Goal: Task Accomplishment & Management: Manage account settings

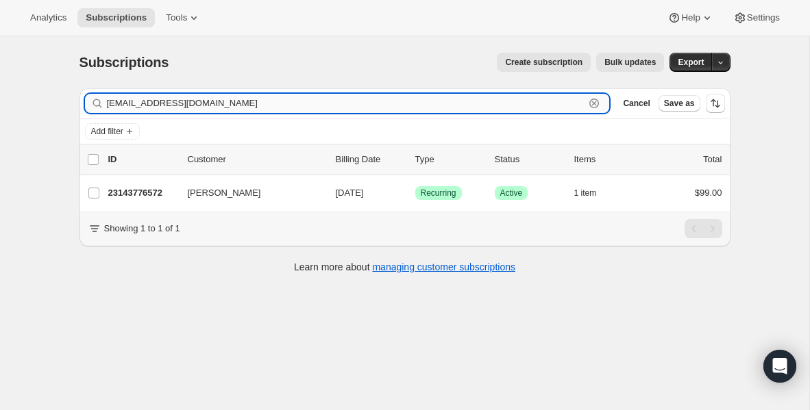
click at [142, 101] on input "[EMAIL_ADDRESS][DOMAIN_NAME]" at bounding box center [346, 103] width 478 height 19
paste input "[PERSON_NAME][EMAIL_ADDRESS][DOMAIN_NAME]"
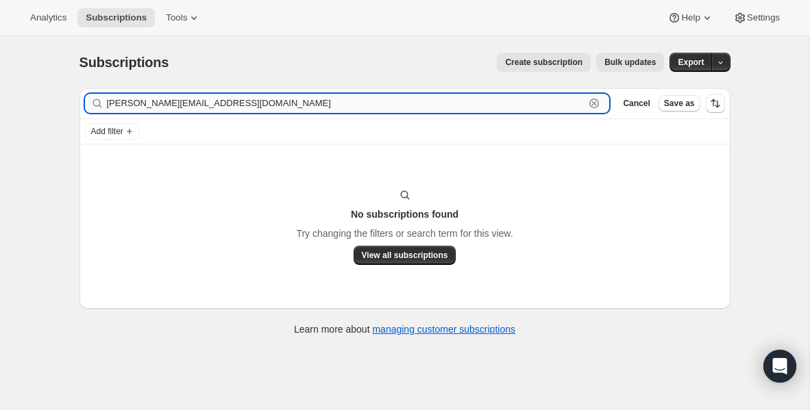
click at [164, 104] on input "[PERSON_NAME][EMAIL_ADDRESS][DOMAIN_NAME]" at bounding box center [346, 103] width 478 height 19
click at [164, 104] on input "russell@parkwayvictoria.org" at bounding box center [346, 103] width 478 height 19
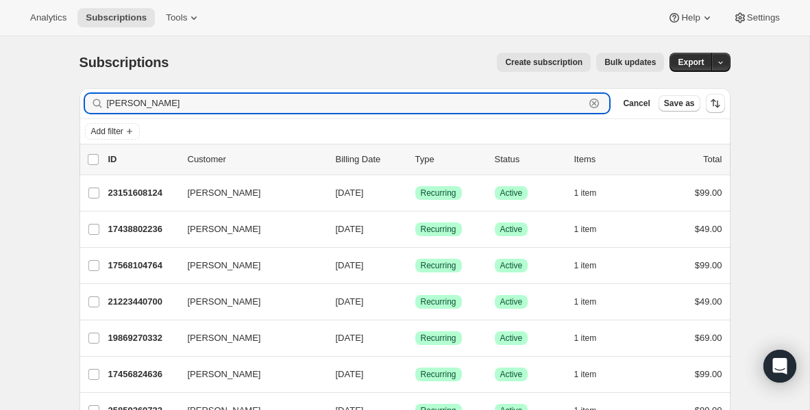
type input "russell"
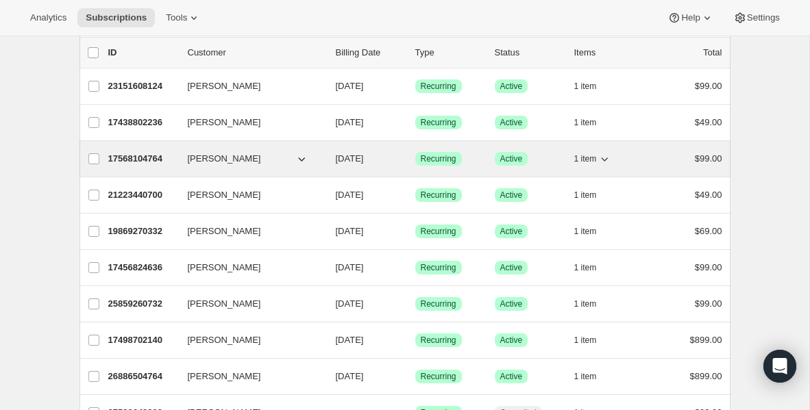
scroll to position [98, 0]
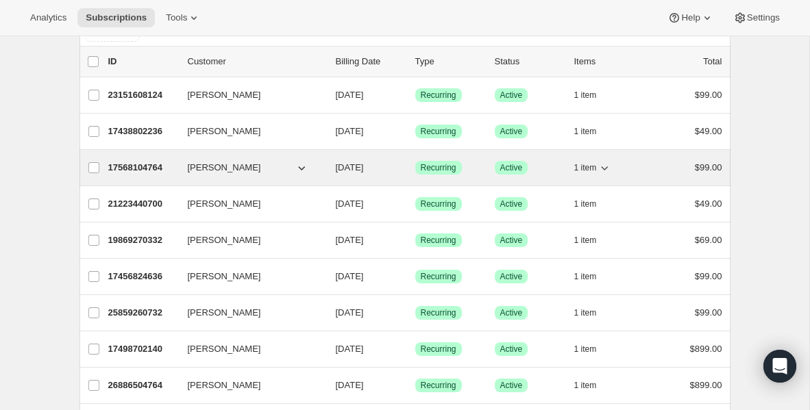
click at [147, 165] on p "17568104764" at bounding box center [142, 168] width 68 height 14
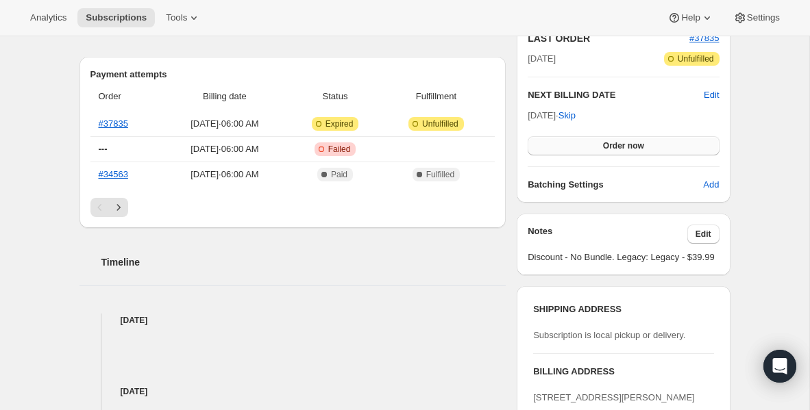
scroll to position [290, 0]
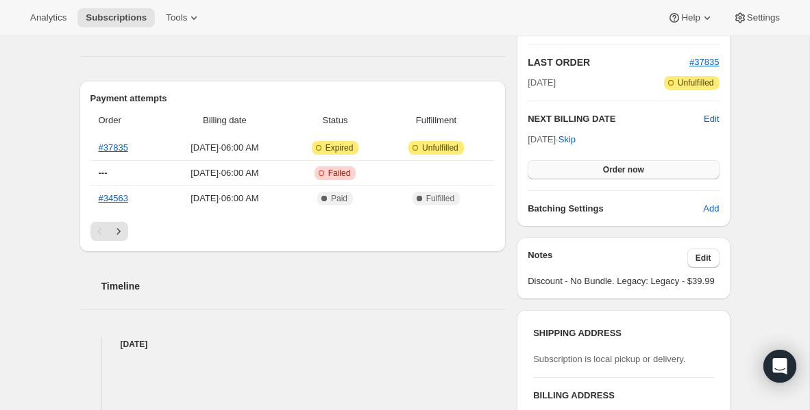
click at [616, 171] on span "Order now" at bounding box center [623, 169] width 41 height 11
click at [623, 165] on span "Click to confirm" at bounding box center [623, 169] width 62 height 11
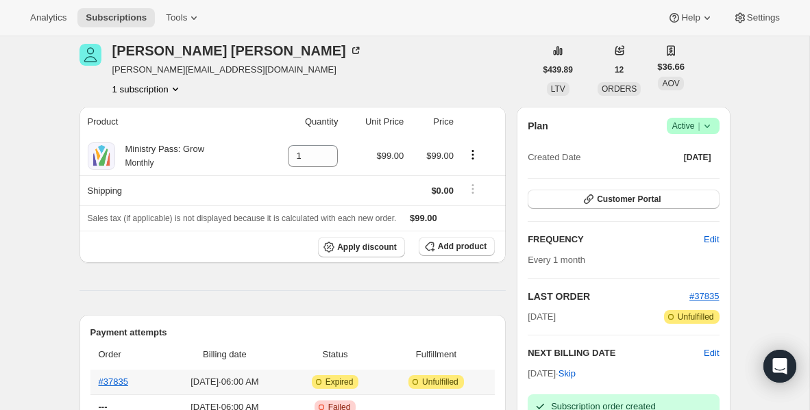
scroll to position [0, 0]
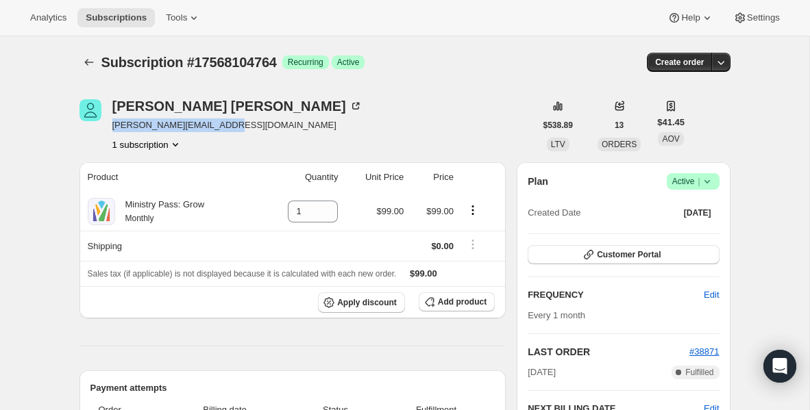
drag, startPoint x: 229, startPoint y: 125, endPoint x: 109, endPoint y: 125, distance: 119.9
click at [109, 125] on div "Russell McCarson [EMAIL_ADDRESS][DOMAIN_NAME] 1 subscription" at bounding box center [307, 125] width 456 height 52
copy span "[PERSON_NAME][EMAIL_ADDRESS][DOMAIN_NAME]"
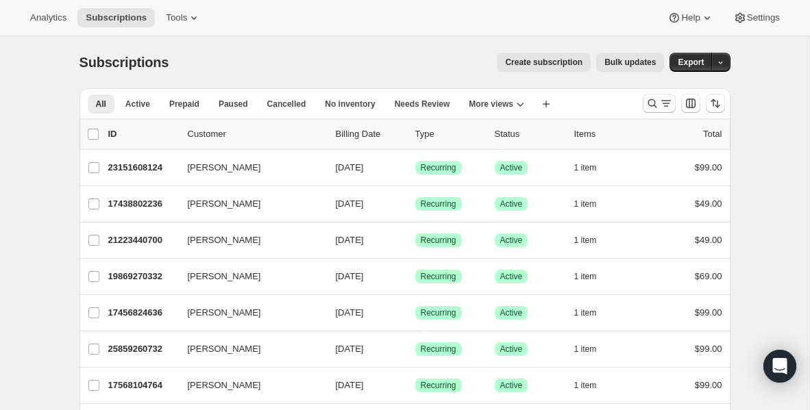
click at [656, 103] on icon "Search and filter results" at bounding box center [652, 104] width 14 height 14
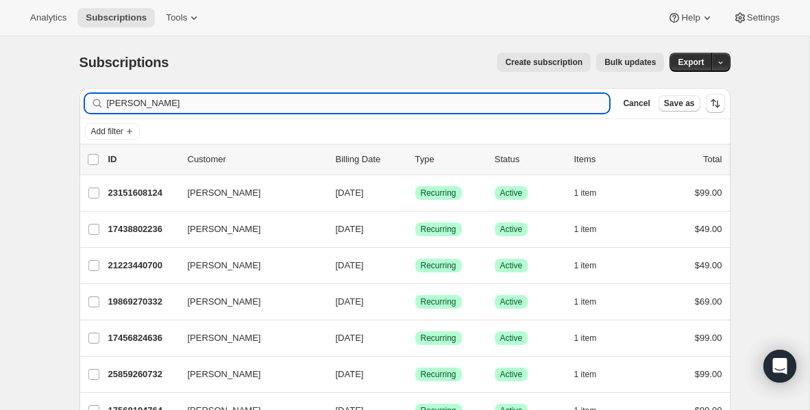
click at [307, 103] on input "russell" at bounding box center [358, 103] width 503 height 19
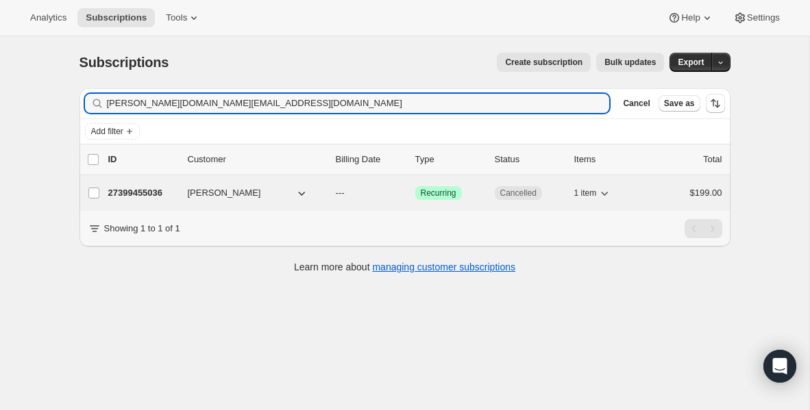
type input "billy.bosch@pateroschurch.com"
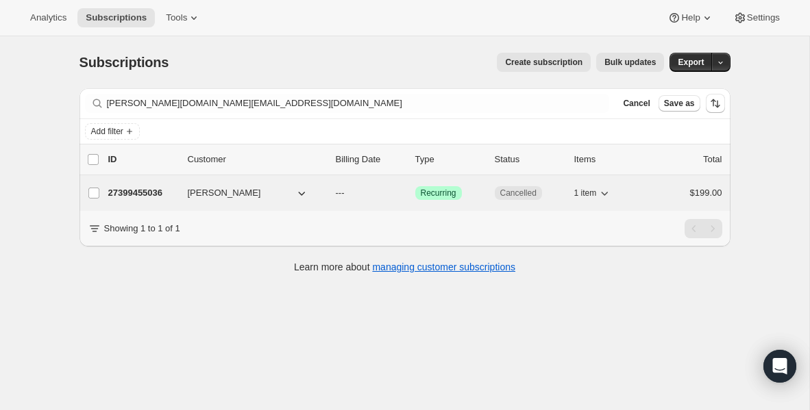
click at [145, 193] on p "27399455036" at bounding box center [142, 193] width 68 height 14
